Goal: Task Accomplishment & Management: Manage account settings

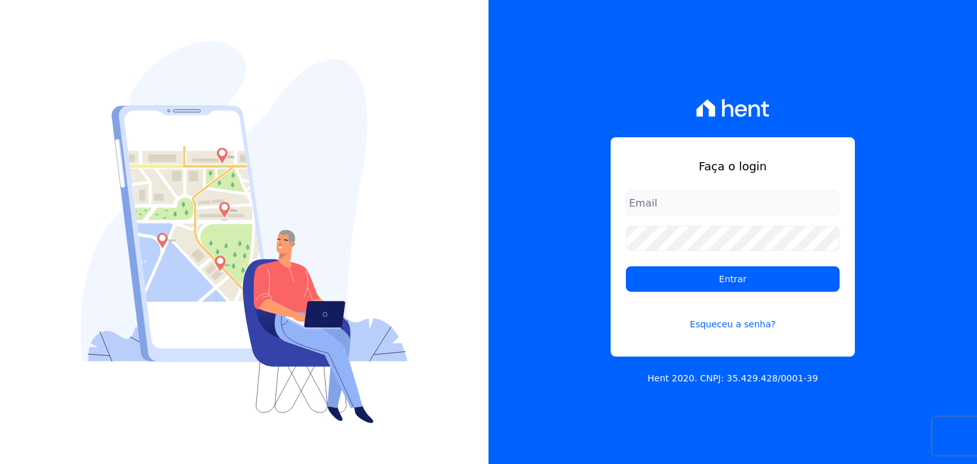
click at [695, 212] on input "email" at bounding box center [733, 202] width 214 height 25
type input "A"
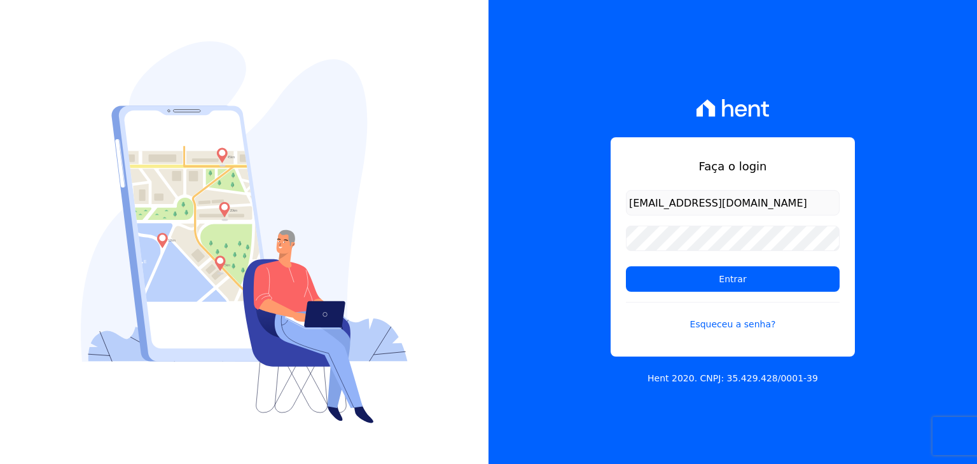
type input "[EMAIL_ADDRESS][DOMAIN_NAME]"
click at [626, 267] on input "Entrar" at bounding box center [733, 279] width 214 height 25
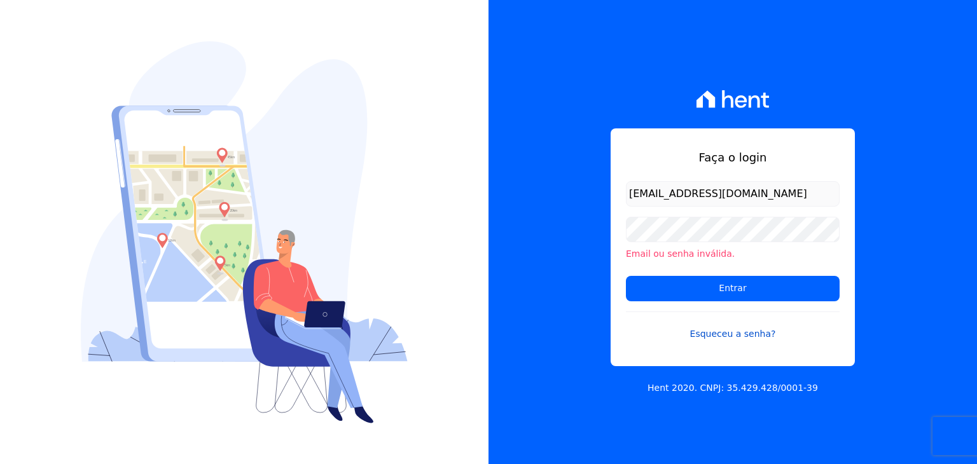
click at [723, 335] on link "Esqueceu a senha?" at bounding box center [733, 326] width 214 height 29
click at [626, 276] on input "Entrar" at bounding box center [733, 288] width 214 height 25
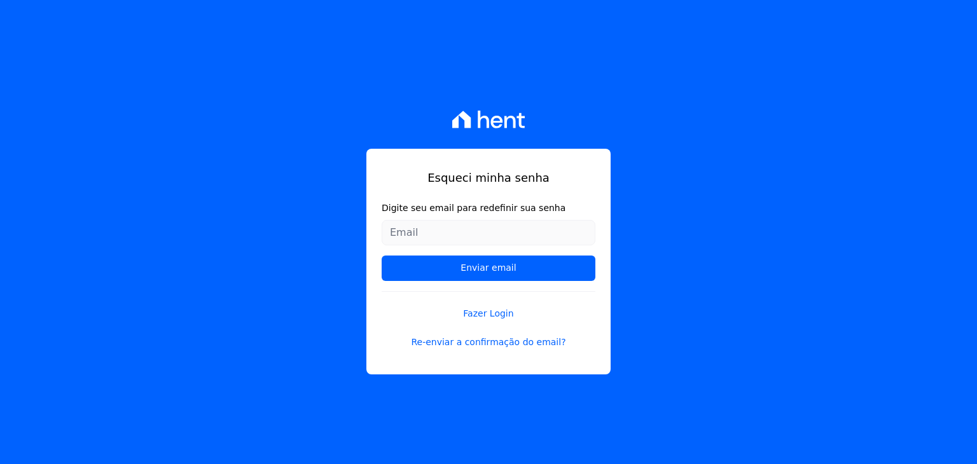
click at [472, 230] on input "Digite seu email para redefinir sua senha" at bounding box center [489, 232] width 214 height 25
click at [471, 230] on input "Digite seu email para redefinir sua senha" at bounding box center [489, 232] width 214 height 25
type input "[EMAIL_ADDRESS][DOMAIN_NAME]"
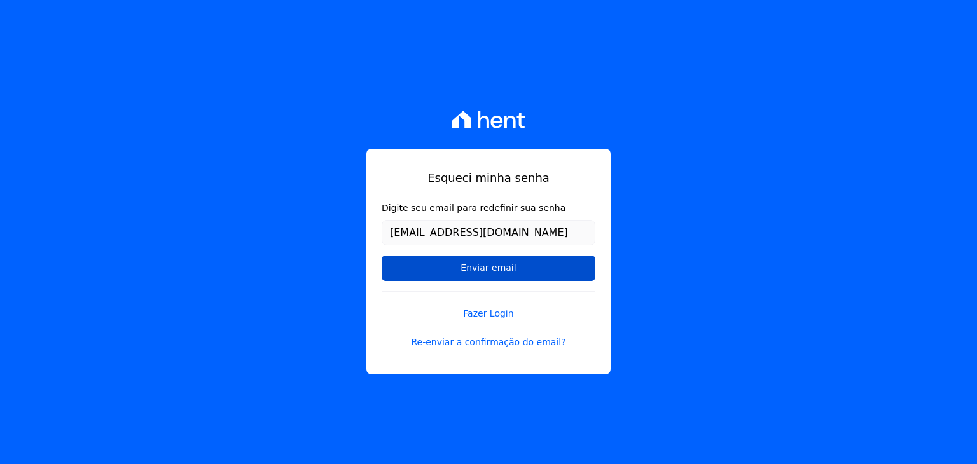
click at [479, 275] on input "Enviar email" at bounding box center [489, 268] width 214 height 25
click at [498, 268] on input "Enviar email" at bounding box center [489, 268] width 214 height 25
click at [492, 338] on link "Re-enviar a confirmação do email?" at bounding box center [489, 342] width 214 height 13
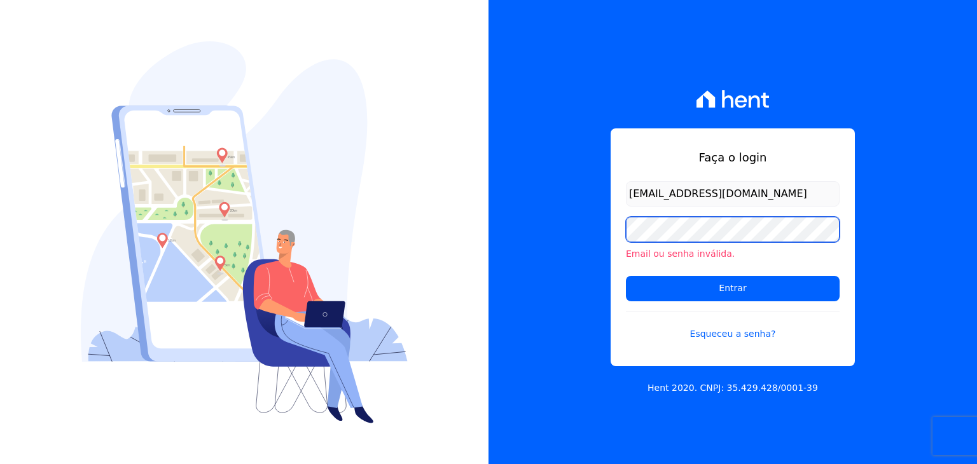
click at [626, 276] on input "Entrar" at bounding box center [733, 288] width 214 height 25
click at [730, 351] on form "[EMAIL_ADDRESS][DOMAIN_NAME] Email ou senha inválida. Entrar Esqueceu a senha?" at bounding box center [733, 268] width 214 height 175
click at [732, 339] on link "Esqueceu a senha?" at bounding box center [733, 326] width 214 height 29
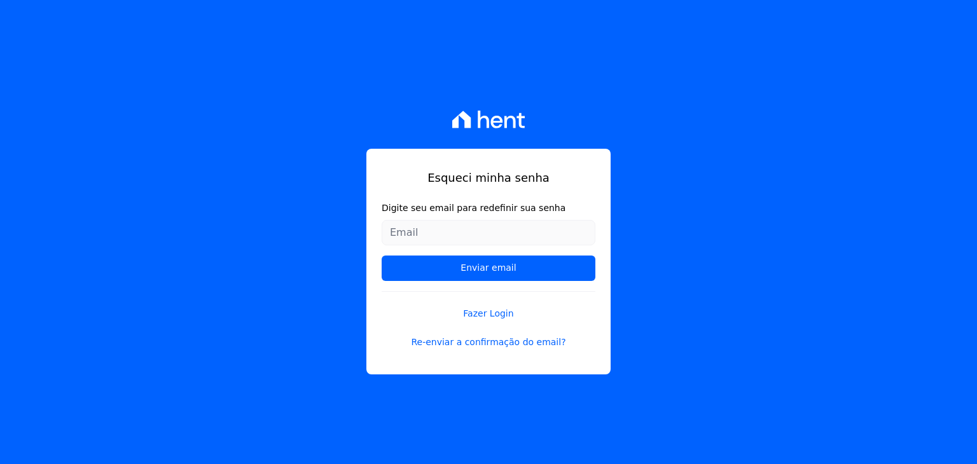
click at [465, 225] on input "Digite seu email para redefinir sua senha" at bounding box center [489, 232] width 214 height 25
type input "andremfbiun@gmail.com"
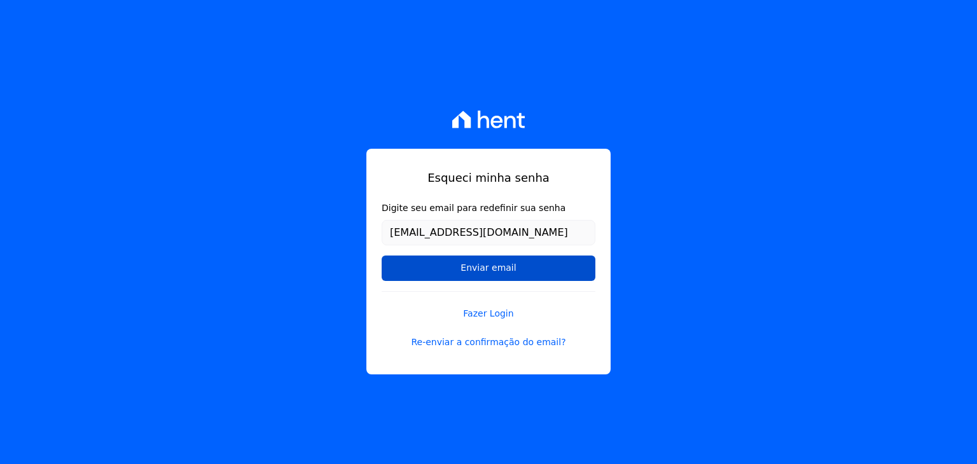
click at [484, 263] on input "Enviar email" at bounding box center [489, 268] width 214 height 25
click at [497, 269] on input "Enviar email" at bounding box center [489, 268] width 214 height 25
click at [497, 270] on input "Enviar email" at bounding box center [489, 268] width 214 height 25
click at [497, 271] on input "Enviar email" at bounding box center [489, 268] width 214 height 25
drag, startPoint x: 497, startPoint y: 271, endPoint x: 494, endPoint y: 295, distance: 23.7
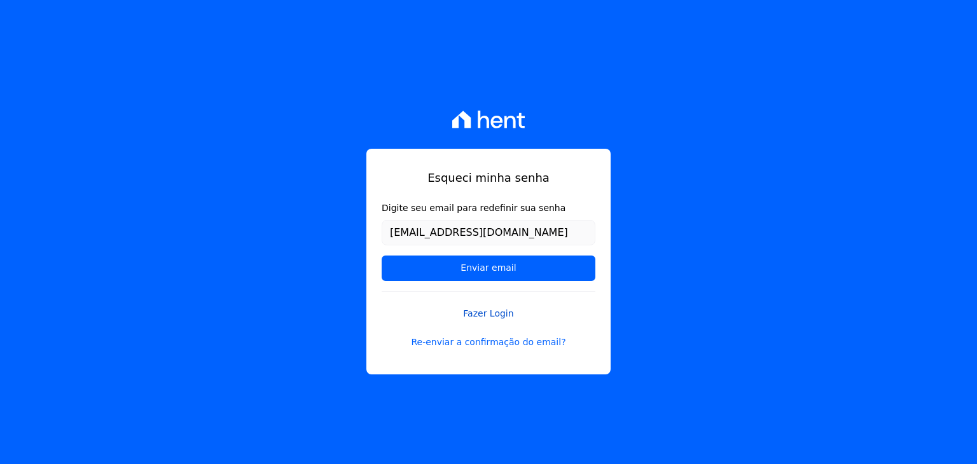
click at [497, 273] on input "Enviar email" at bounding box center [489, 268] width 214 height 25
click at [492, 305] on link "Fazer Login" at bounding box center [489, 305] width 214 height 29
click at [492, 344] on link "Re-enviar a confirmação do email?" at bounding box center [489, 342] width 214 height 13
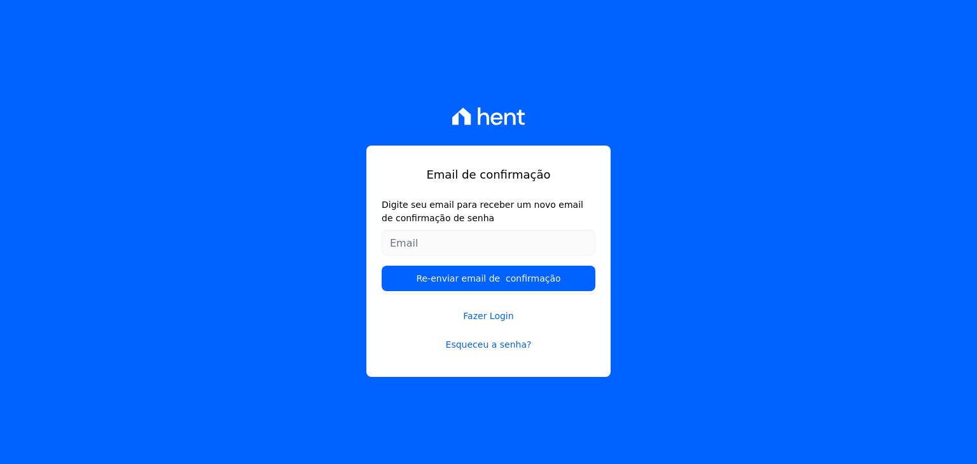
click at [484, 134] on link at bounding box center [488, 116] width 73 height 59
